Goal: Information Seeking & Learning: Learn about a topic

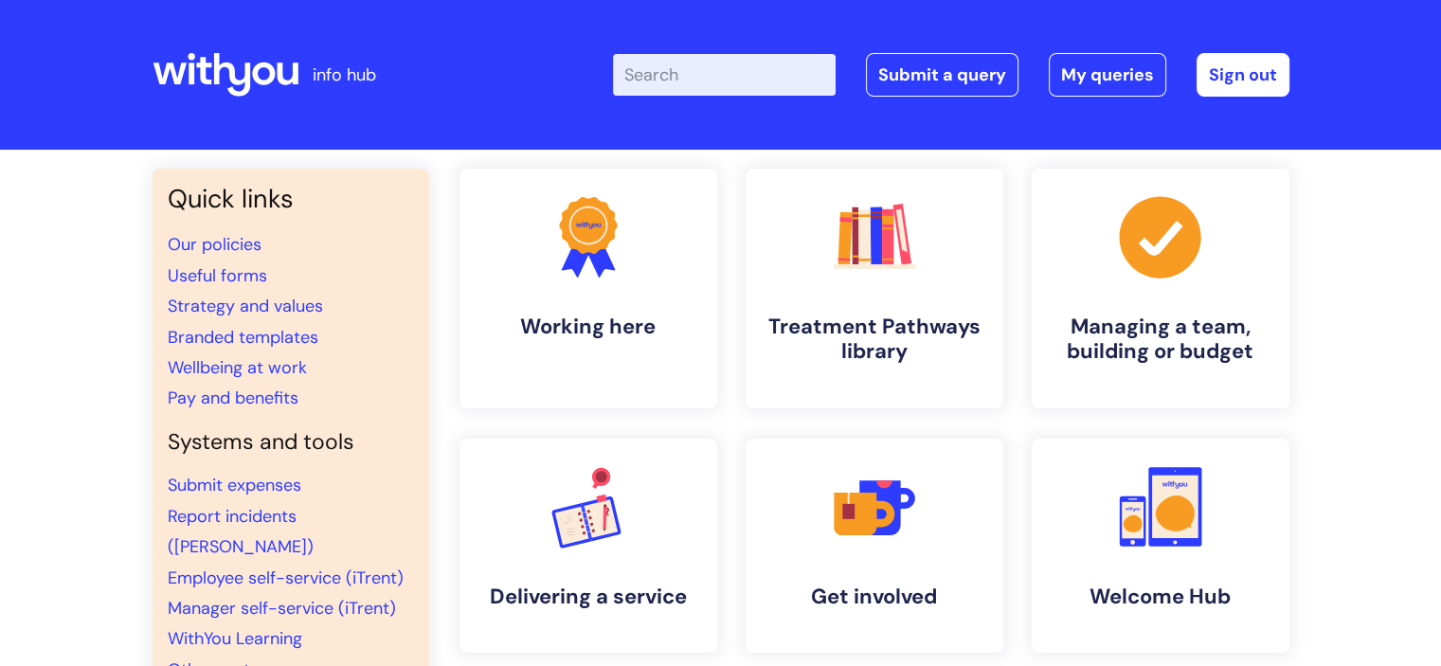
click at [774, 67] on input "Enter your search term here..." at bounding box center [724, 75] width 223 height 42
type input "sickness"
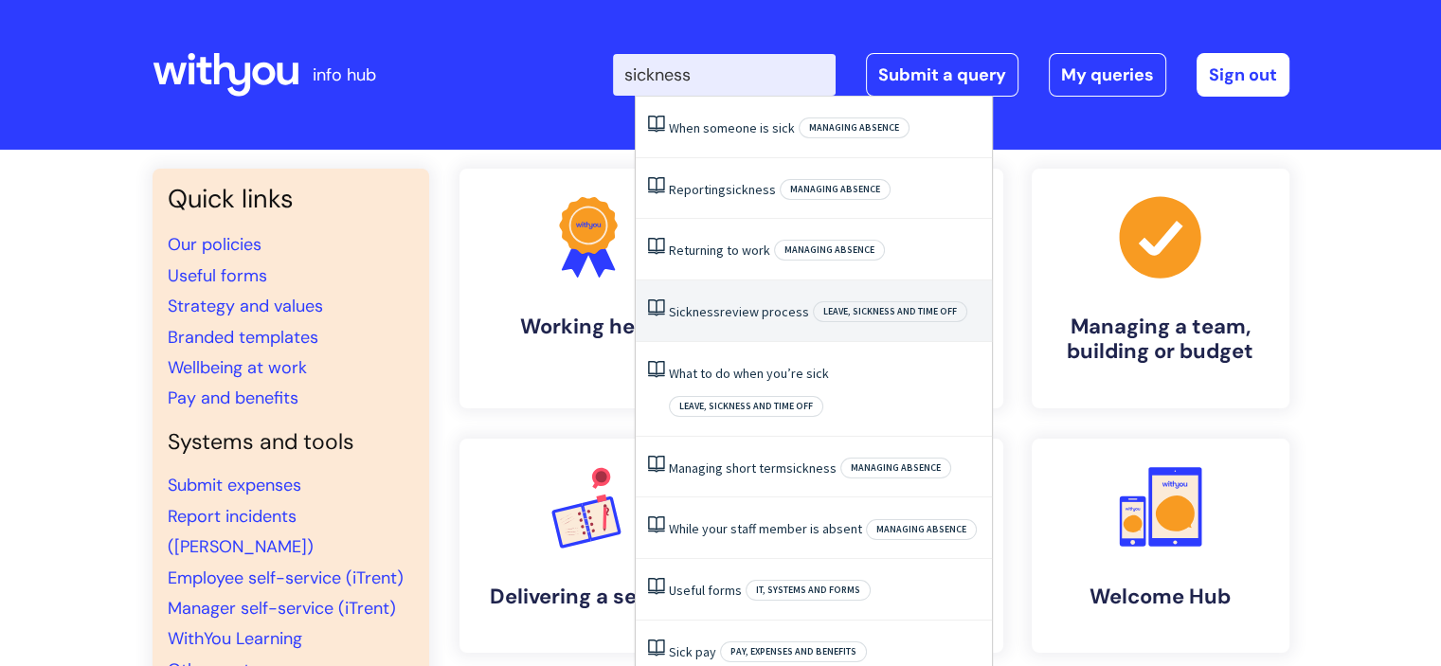
click at [733, 308] on link "Sickness review process" at bounding box center [739, 311] width 140 height 17
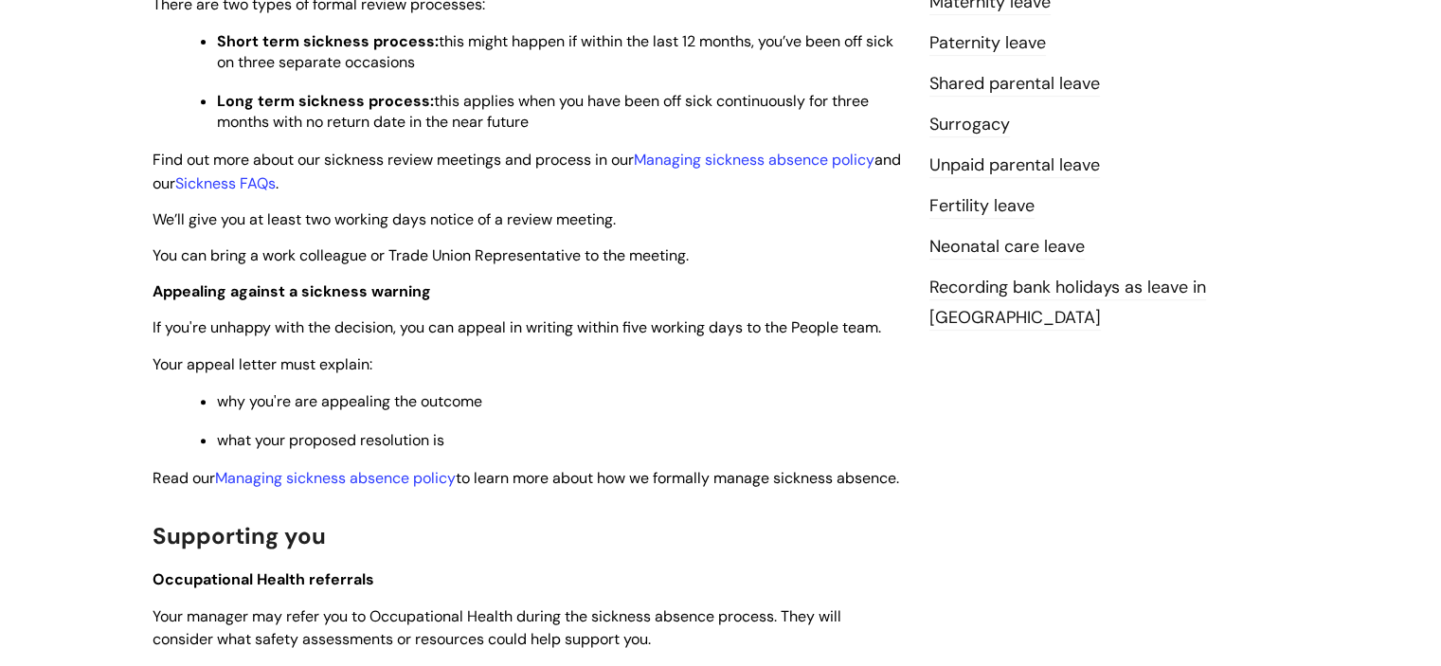
scroll to position [871, 0]
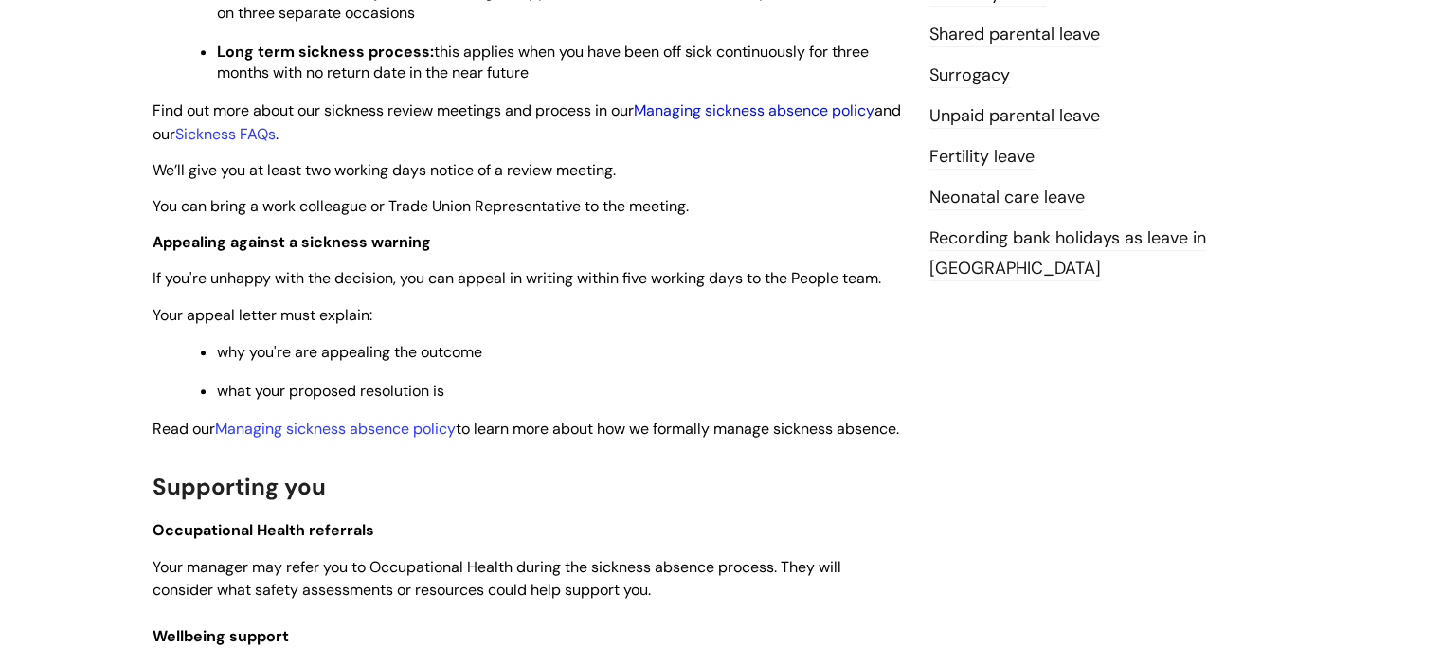
click at [749, 117] on link "Managing sickness absence policy" at bounding box center [754, 110] width 241 height 20
